Goal: Task Accomplishment & Management: Manage account settings

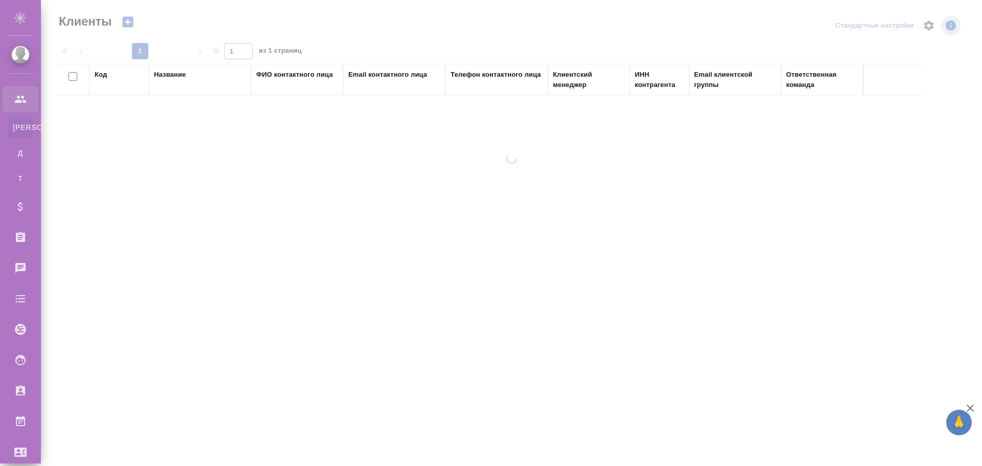
select select "RU"
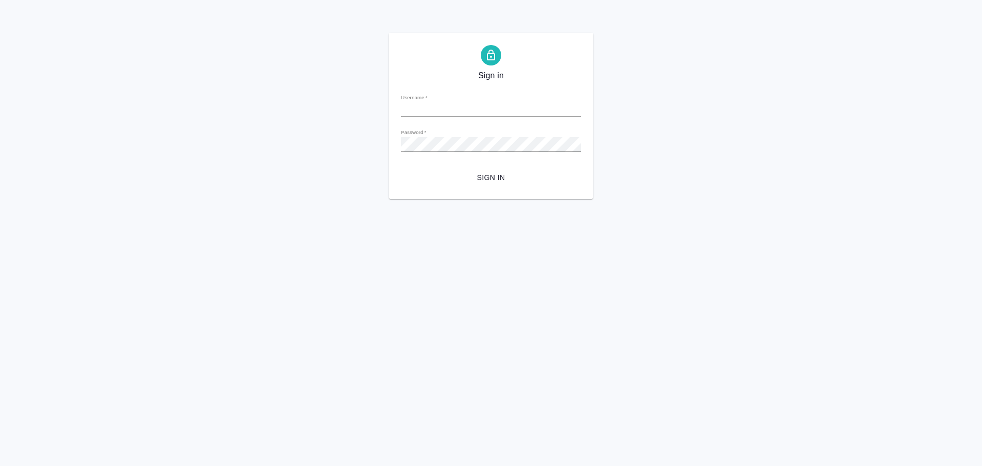
type input "g.poleshchuk@awatera.com"
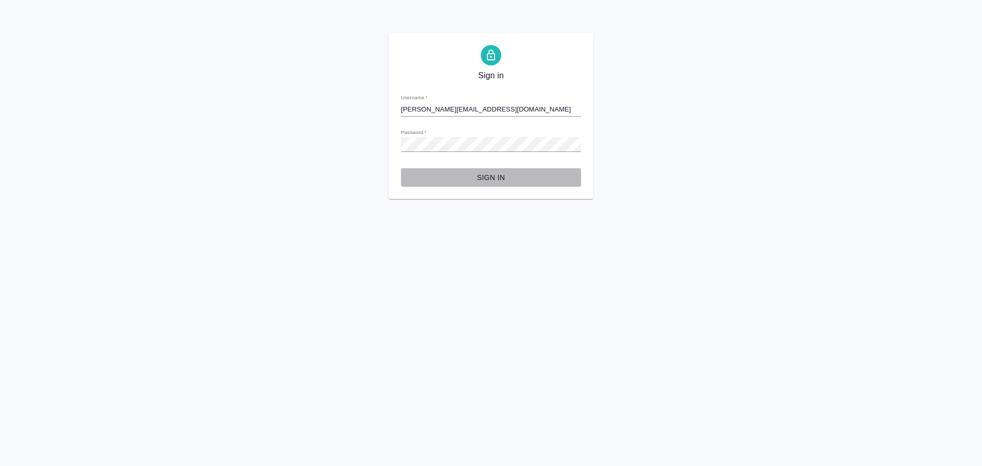
click at [494, 170] on button "Sign in" at bounding box center [491, 177] width 180 height 19
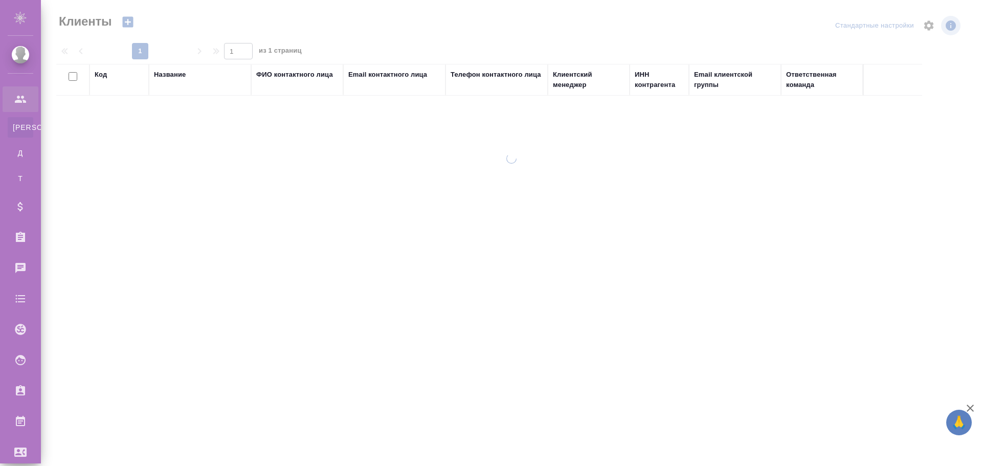
select select "RU"
